Goal: Information Seeking & Learning: Learn about a topic

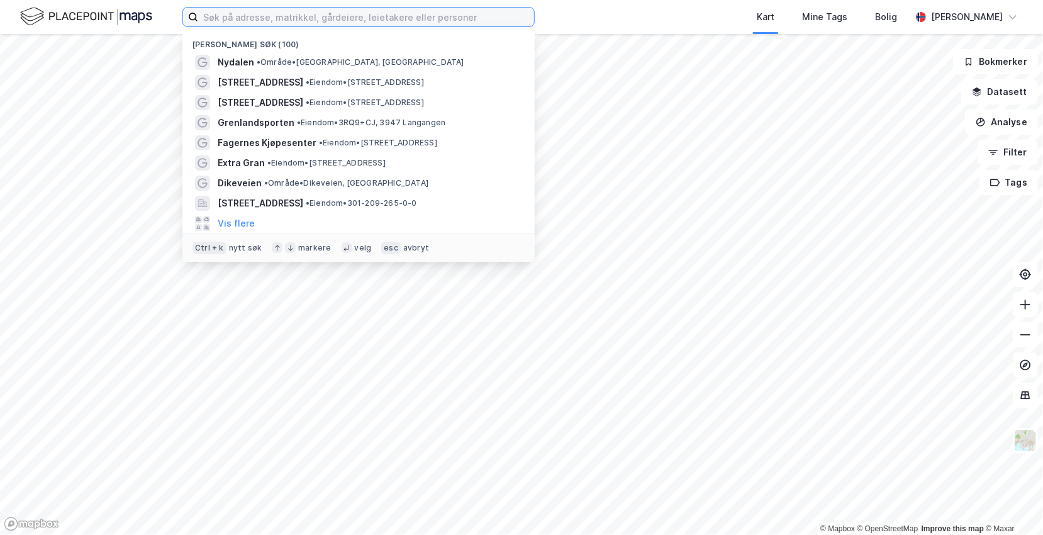
click at [238, 18] on input at bounding box center [366, 17] width 336 height 19
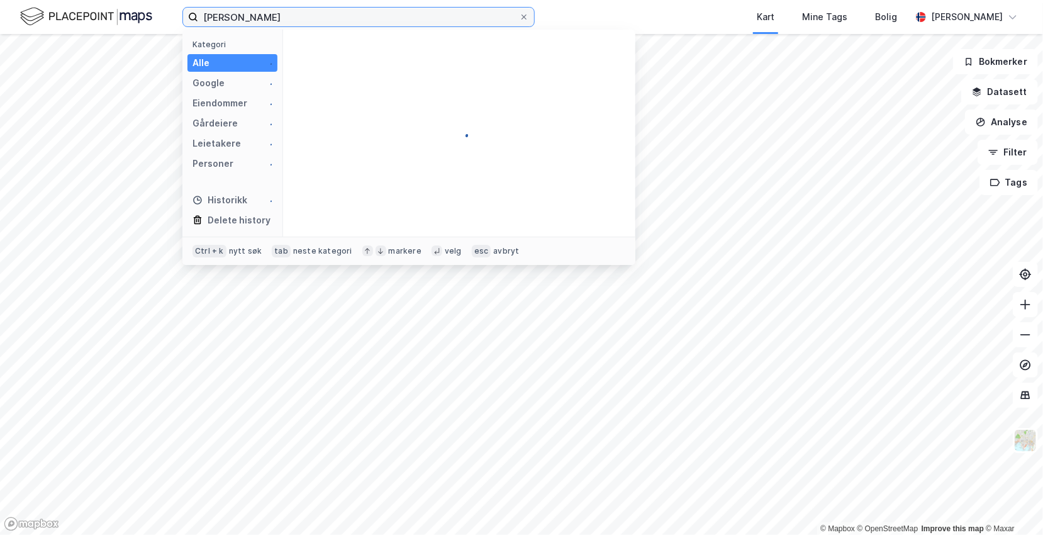
type input "holbergs"
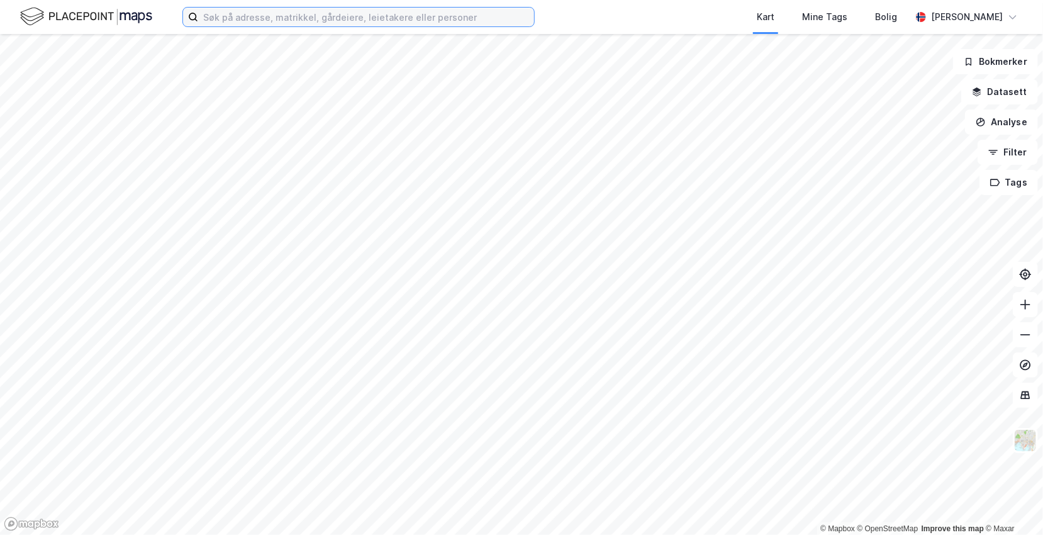
click at [227, 16] on input at bounding box center [366, 17] width 336 height 19
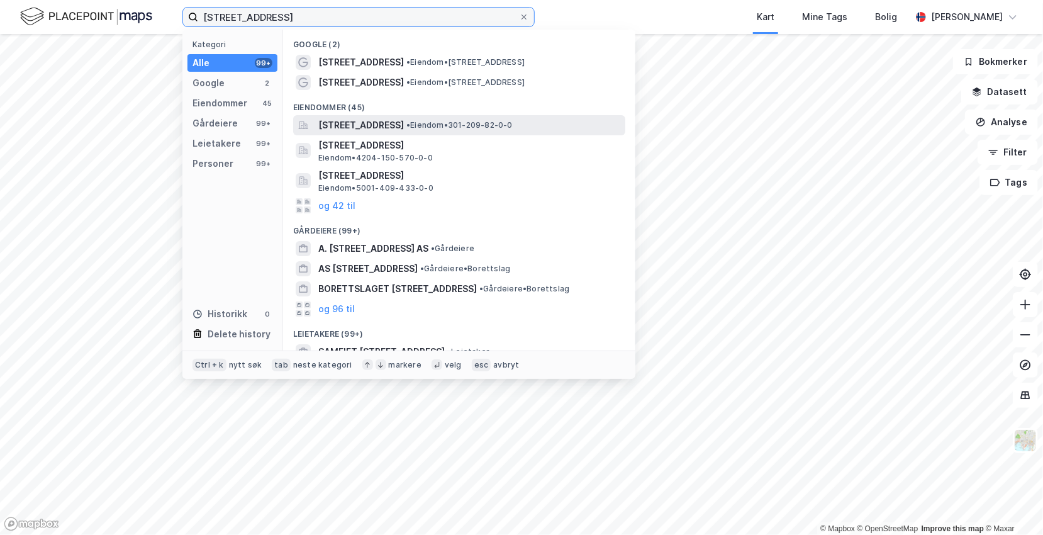
type input "[STREET_ADDRESS]"
click at [391, 124] on span "[STREET_ADDRESS]" at bounding box center [361, 125] width 86 height 15
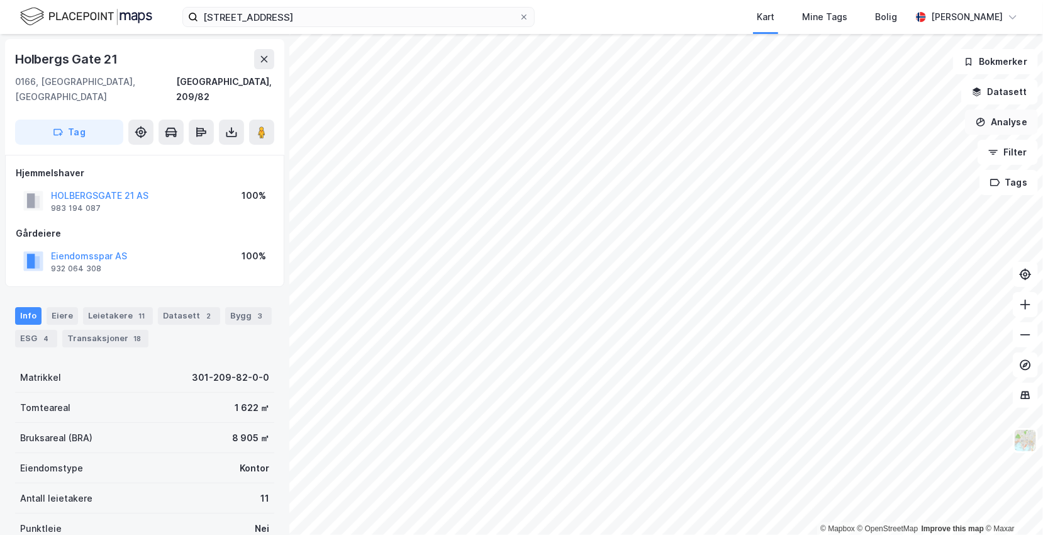
click at [1001, 123] on button "Analyse" at bounding box center [1001, 121] width 73 height 25
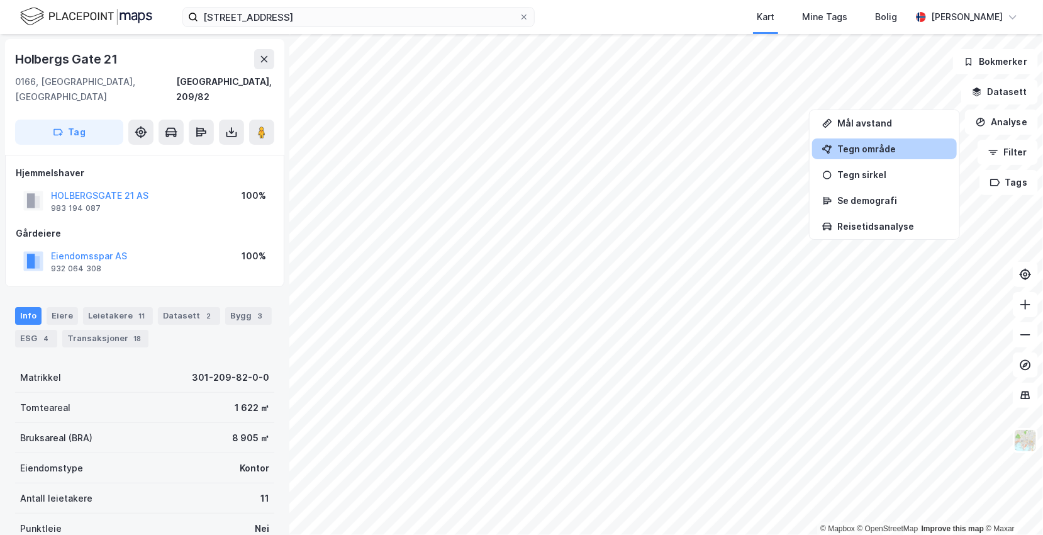
click at [863, 152] on div "Tegn område" at bounding box center [891, 148] width 109 height 11
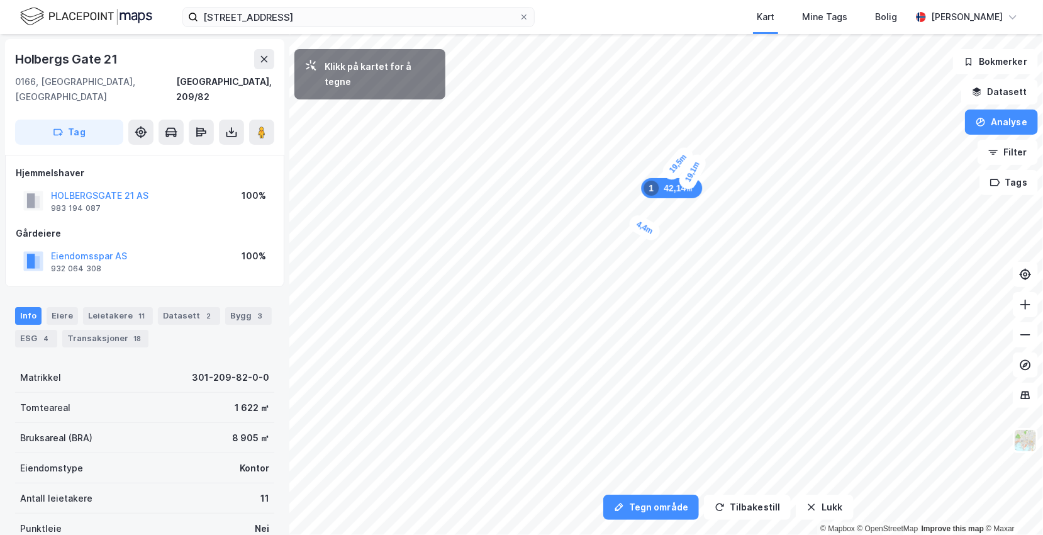
click at [630, 219] on div "4,4m" at bounding box center [644, 227] width 36 height 31
click at [631, 287] on div "3,8m" at bounding box center [618, 280] width 36 height 30
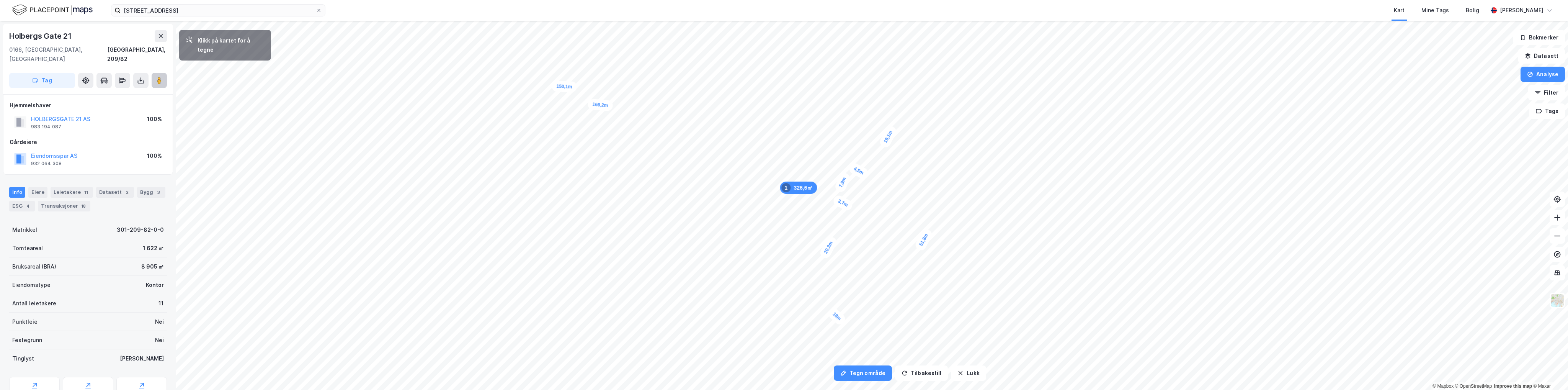
click at [154, 73] on button at bounding box center [159, 80] width 15 height 15
click at [634, 302] on img at bounding box center [1557, 300] width 15 height 15
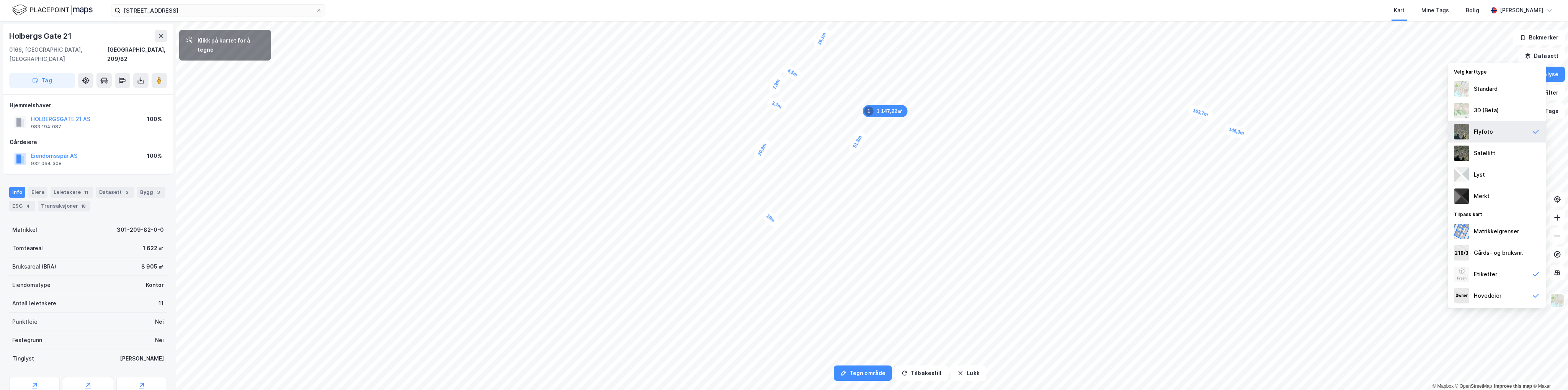
click at [634, 136] on div "Flyfoto" at bounding box center [1483, 132] width 19 height 9
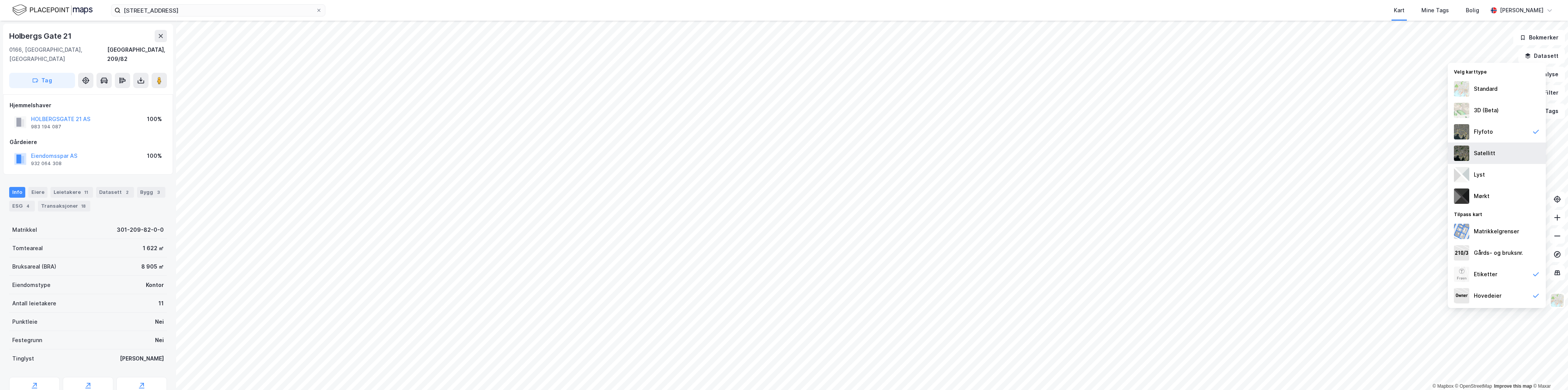
click at [634, 152] on div "Satellitt" at bounding box center [1484, 153] width 21 height 9
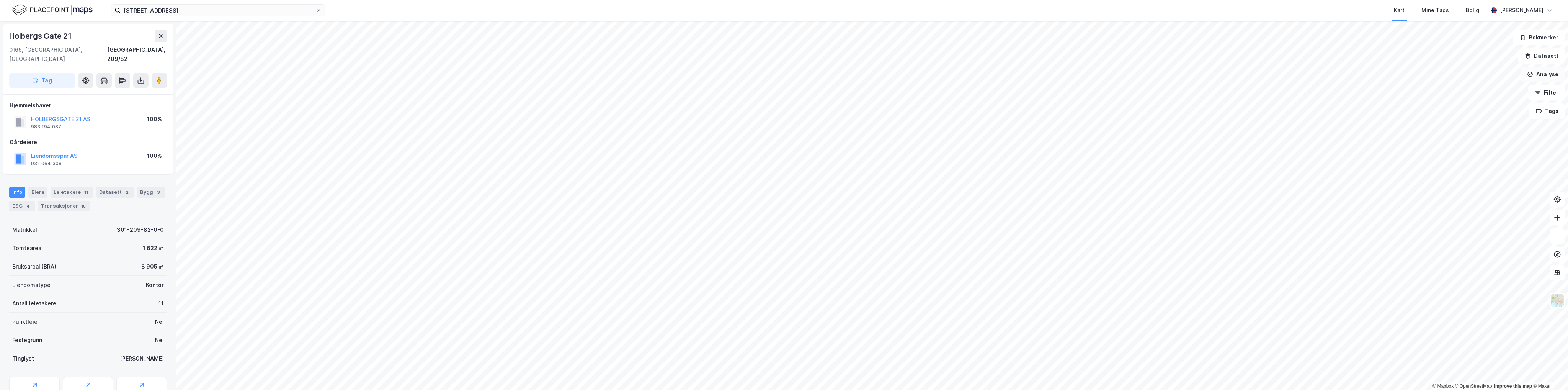
click at [634, 78] on button "Analyse" at bounding box center [1542, 74] width 44 height 15
click at [634, 77] on div "Mål avstand" at bounding box center [1475, 75] width 66 height 7
click at [618, 194] on div "3,7m" at bounding box center [626, 197] width 22 height 19
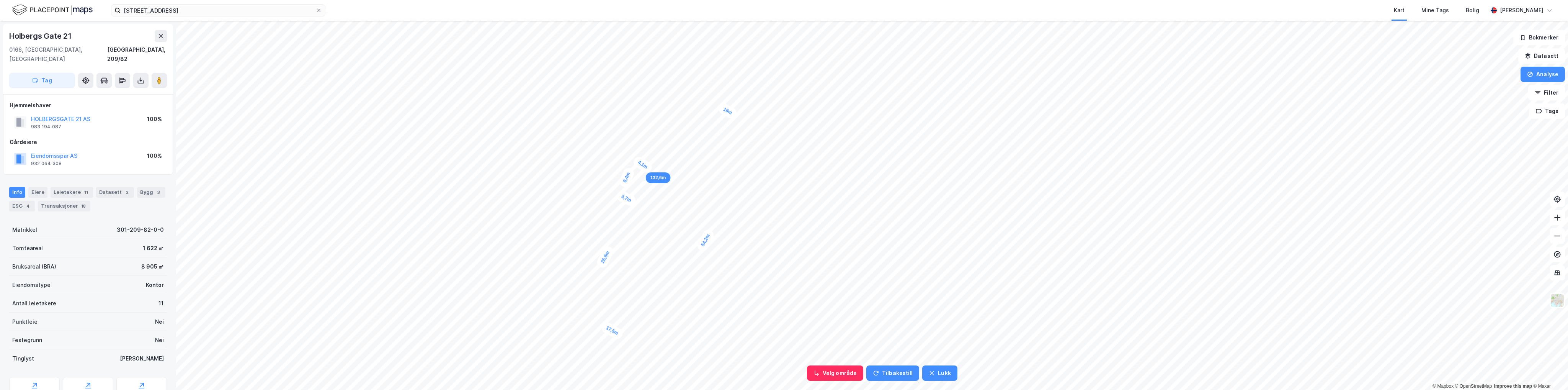
click at [634, 170] on div "4,1m" at bounding box center [643, 165] width 22 height 20
click at [634, 74] on button "Analyse" at bounding box center [1542, 74] width 44 height 15
click at [634, 87] on div "Tegn område" at bounding box center [1475, 90] width 66 height 7
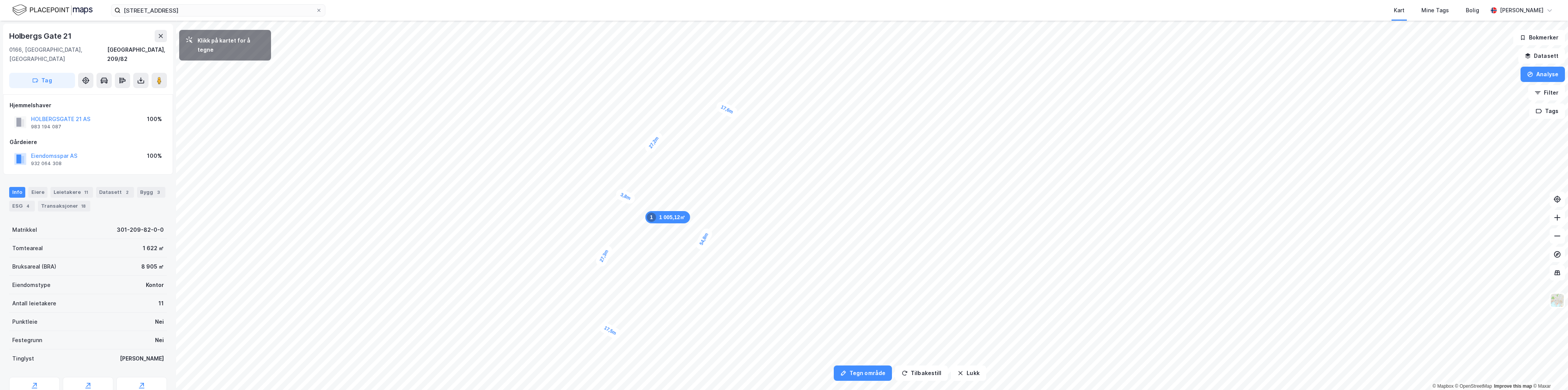
click at [617, 193] on div "3,8m" at bounding box center [625, 197] width 22 height 18
